Goal: Task Accomplishment & Management: Use online tool/utility

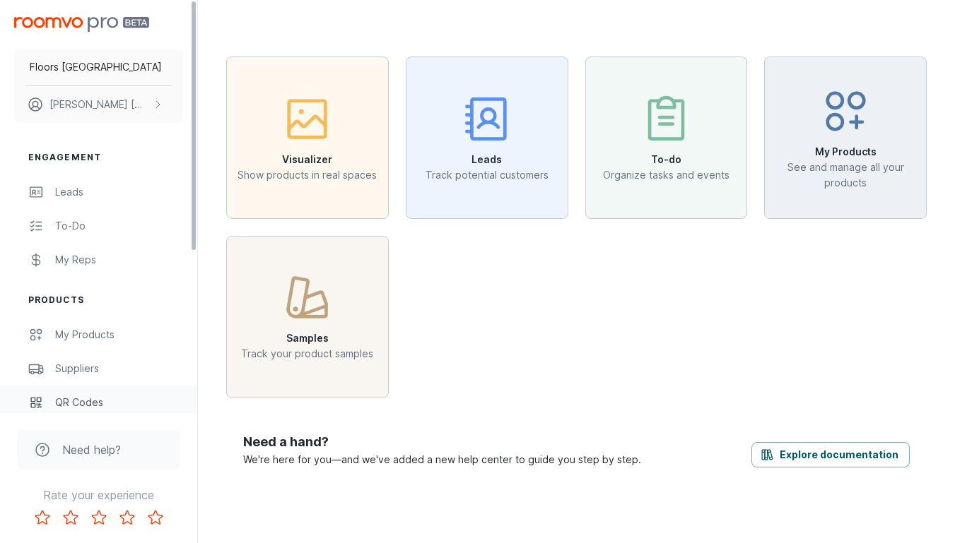
click at [158, 394] on link "QR Codes" at bounding box center [98, 403] width 197 height 34
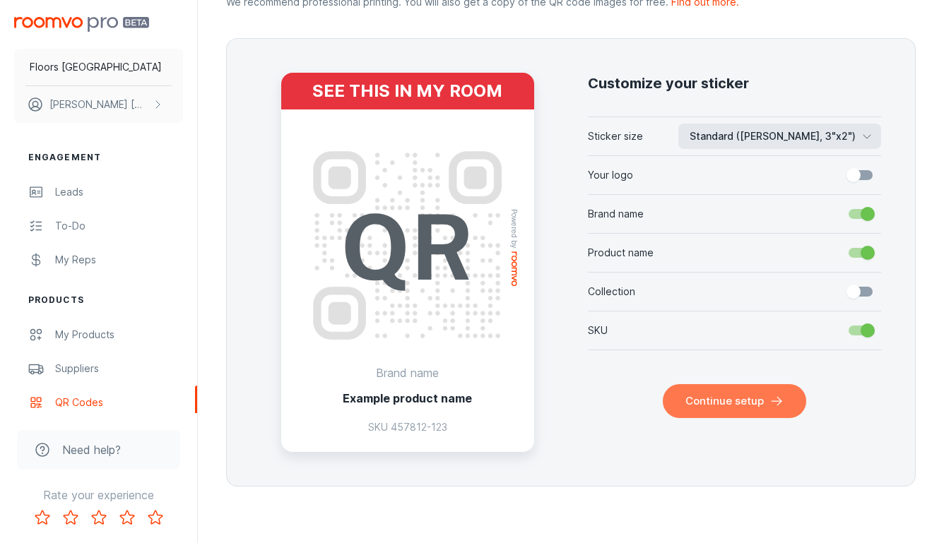
click at [741, 386] on button "Continue setup" at bounding box center [734, 401] width 143 height 34
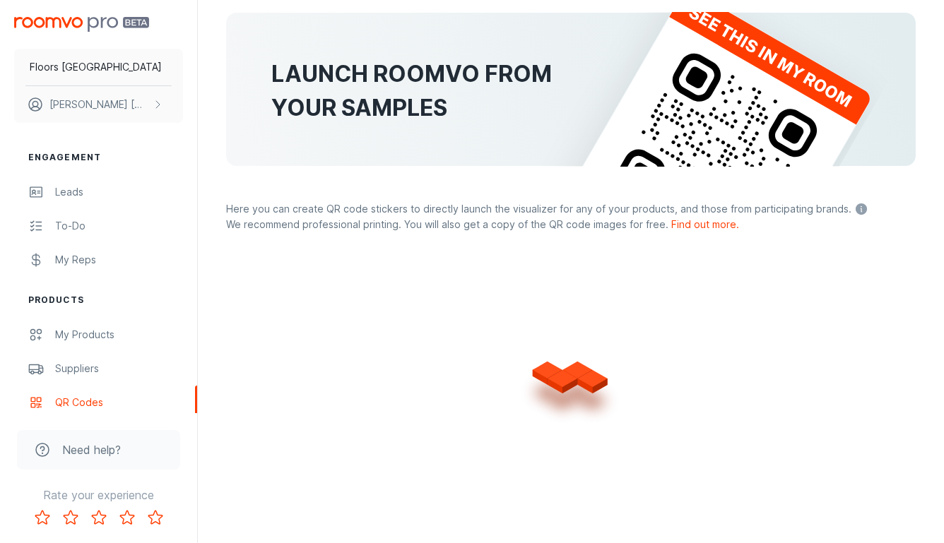
scroll to position [304, 0]
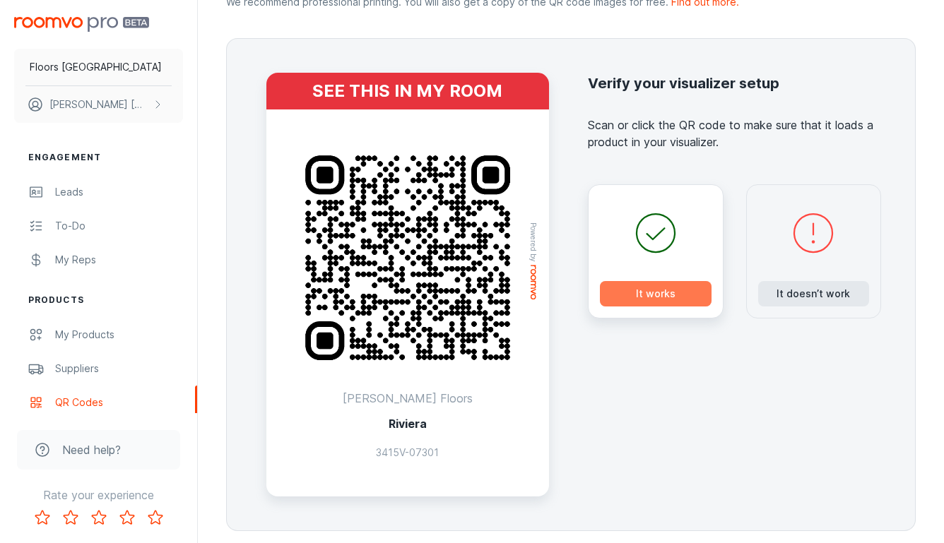
click at [671, 293] on button "It works" at bounding box center [656, 293] width 112 height 25
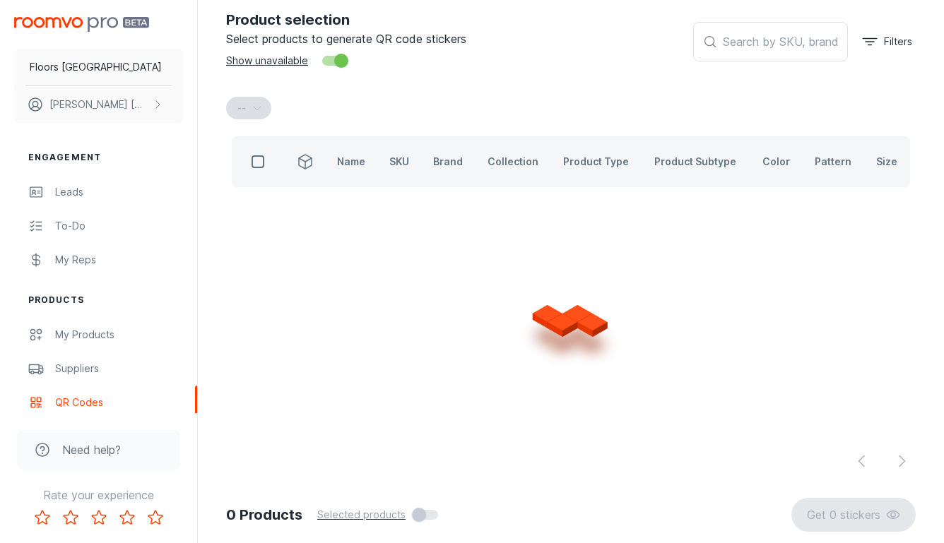
scroll to position [83, 0]
click at [736, 47] on input "text" at bounding box center [785, 43] width 125 height 40
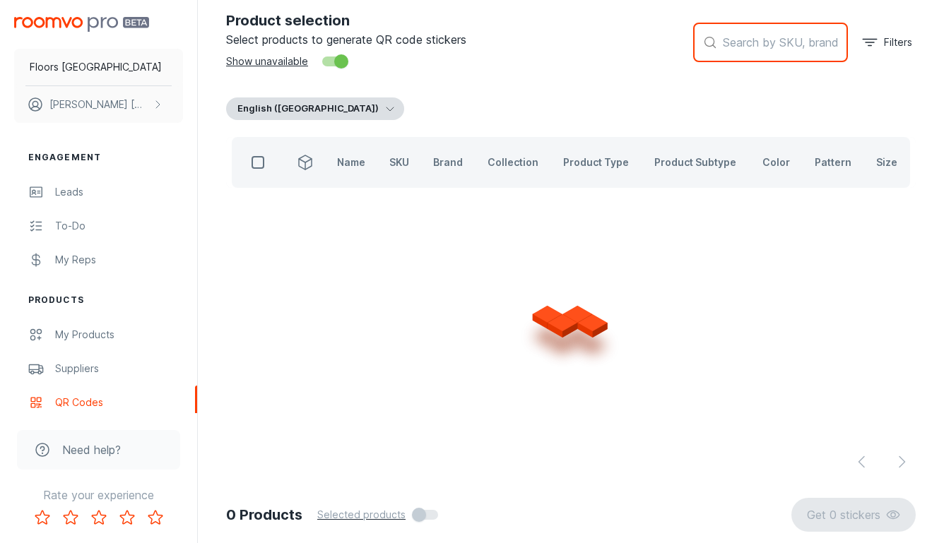
paste input "5E862"
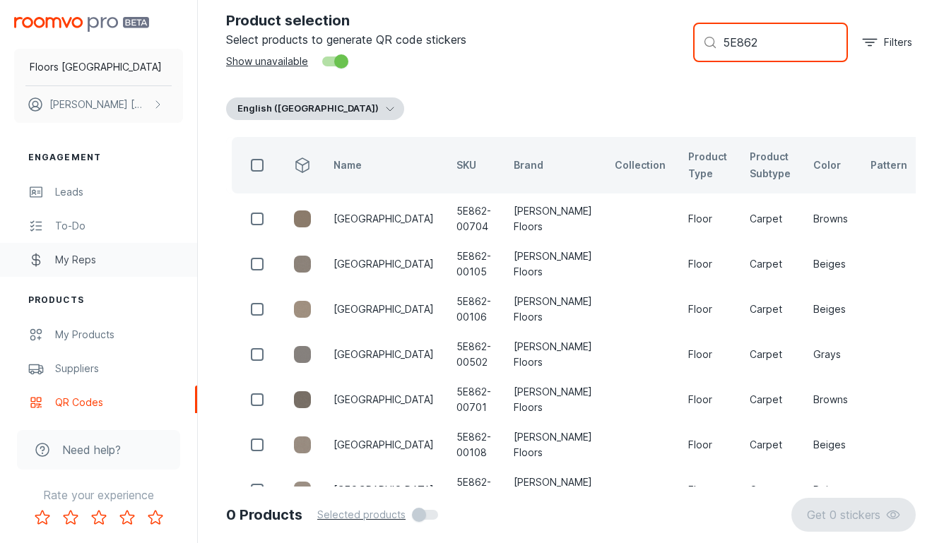
type input "5E862"
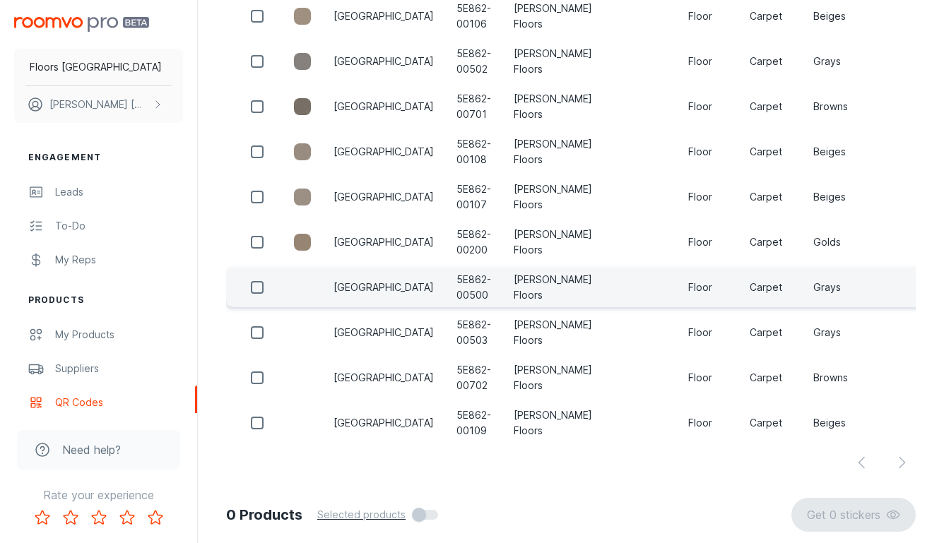
scroll to position [377, 0]
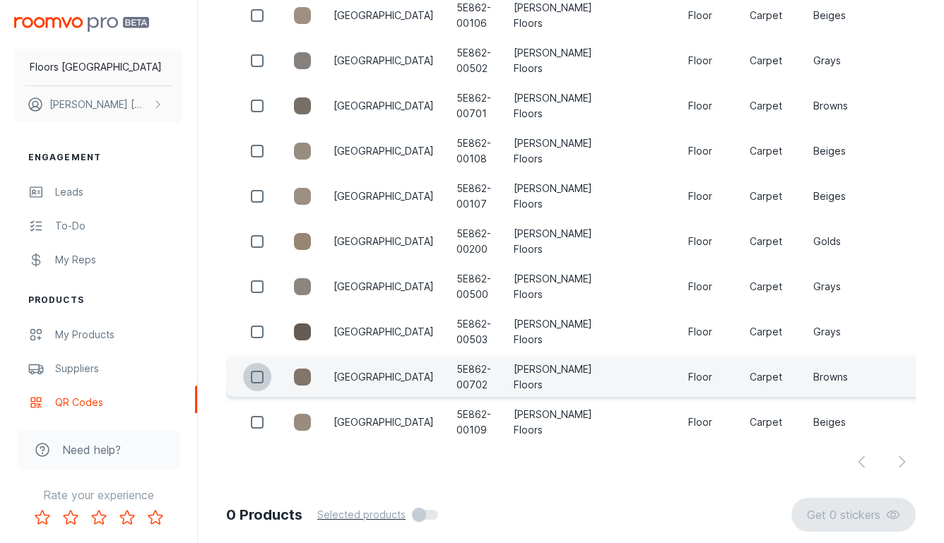
click at [253, 377] on input "checkbox" at bounding box center [257, 377] width 28 height 28
checkbox input "true"
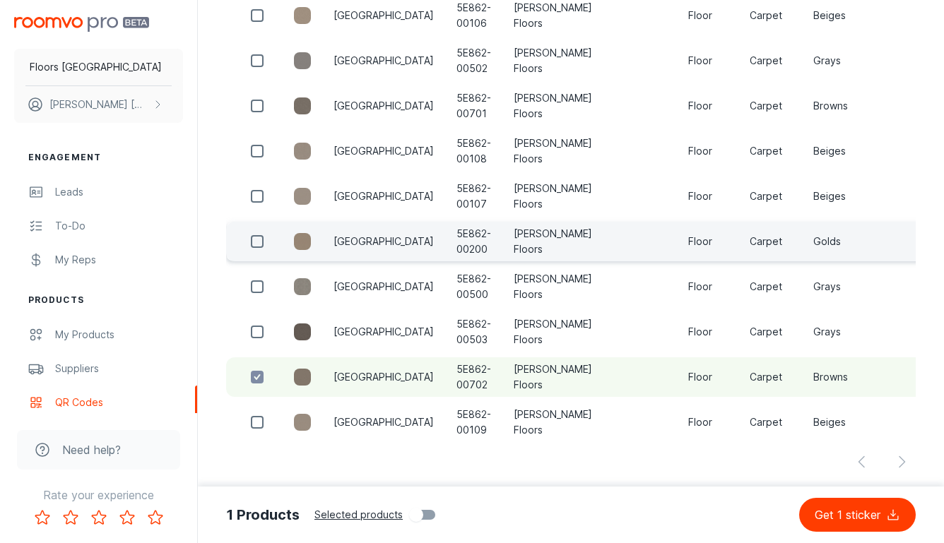
scroll to position [375, 0]
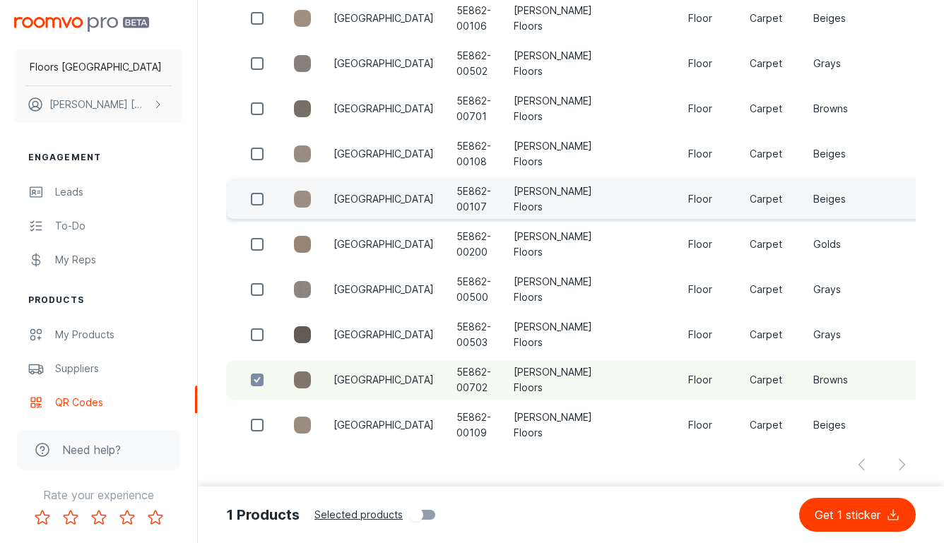
click at [259, 199] on input "checkbox" at bounding box center [257, 199] width 28 height 28
checkbox input "true"
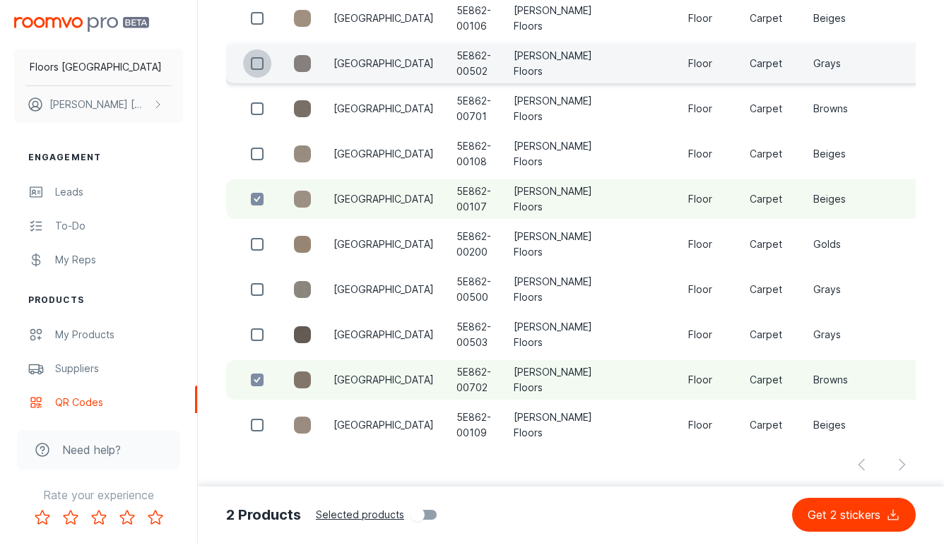
click at [260, 64] on input "checkbox" at bounding box center [257, 63] width 28 height 28
checkbox input "true"
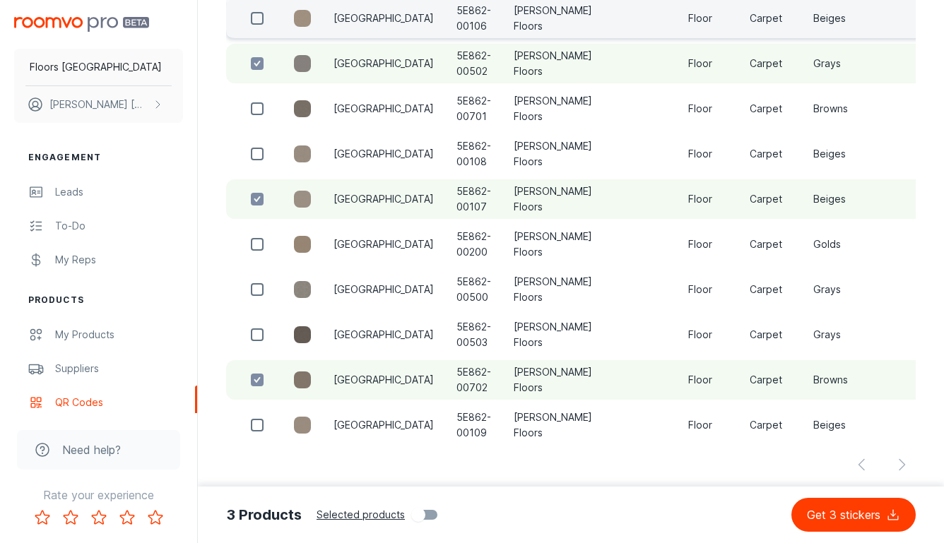
click at [257, 26] on input "checkbox" at bounding box center [257, 18] width 28 height 28
checkbox input "true"
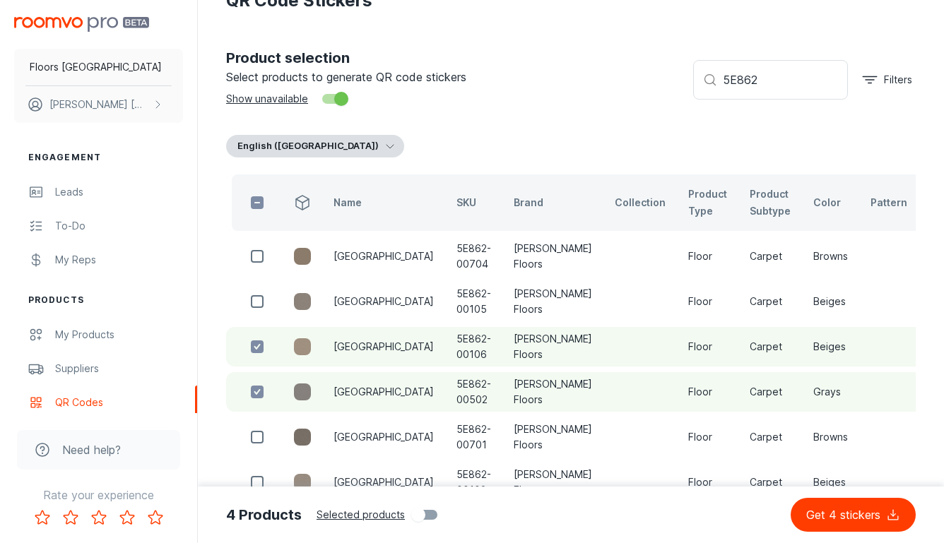
scroll to position [0, 0]
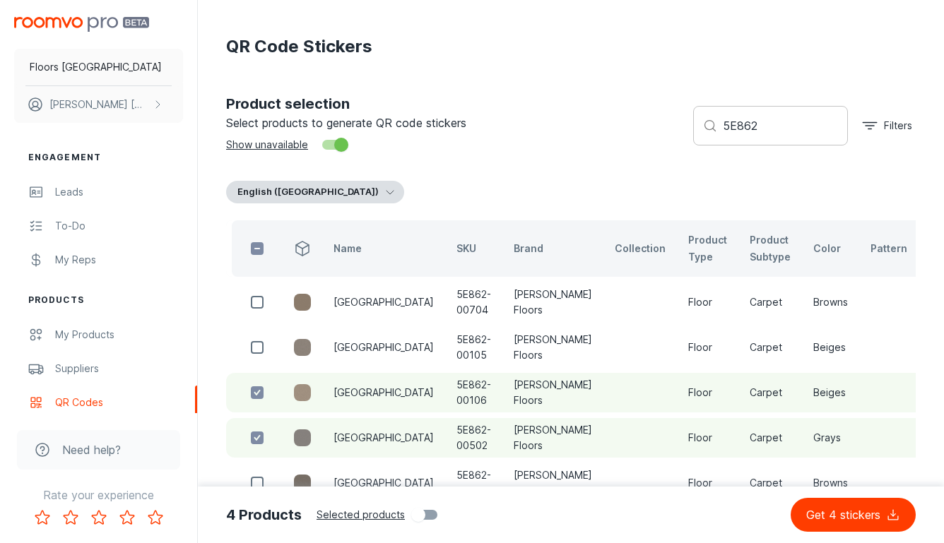
click at [731, 119] on input "5E862" at bounding box center [785, 126] width 125 height 40
paste input "76"
type input "5E76"
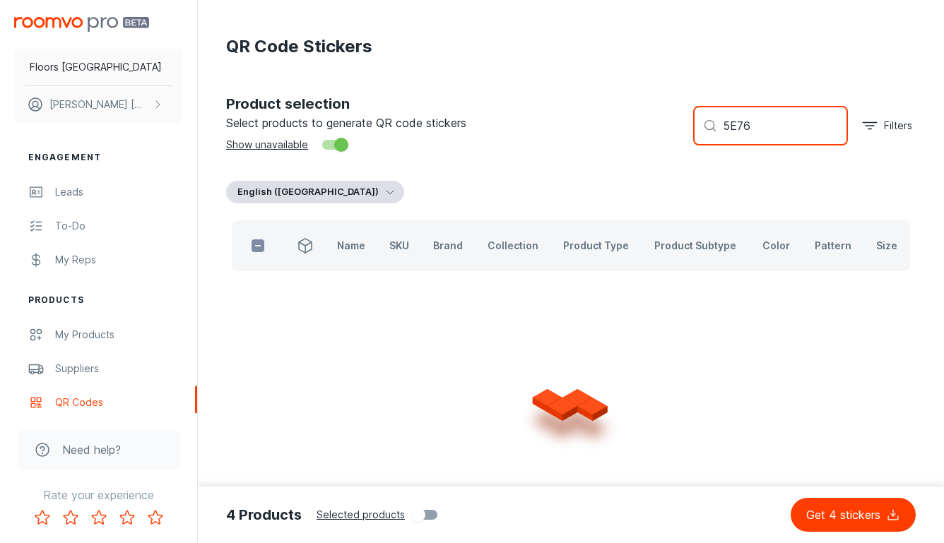
checkbox input "true"
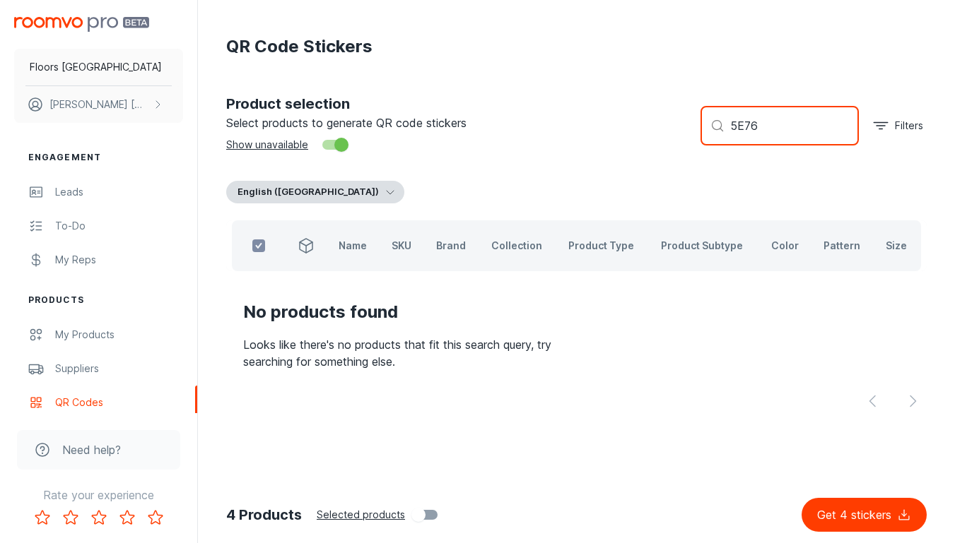
click at [747, 119] on input "5E76" at bounding box center [794, 126] width 129 height 40
paste input "5"
type input "5E576"
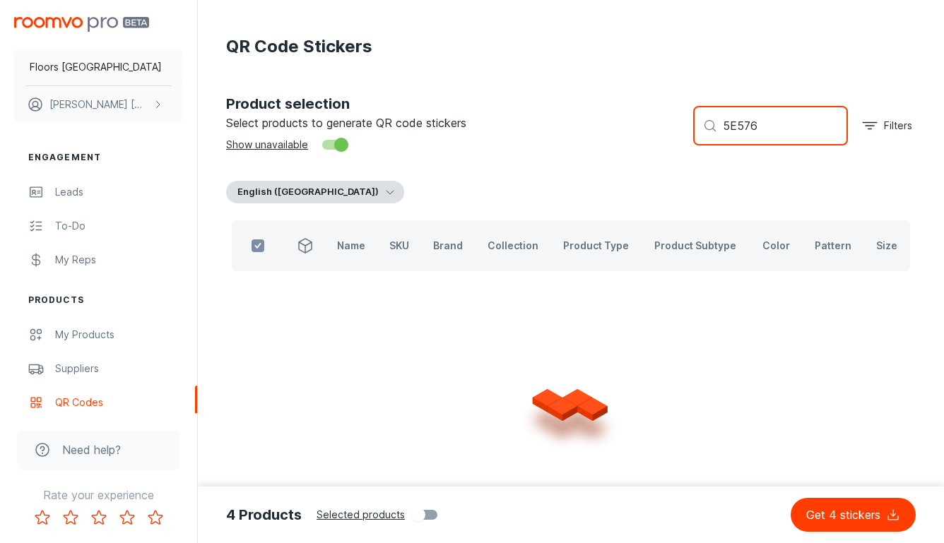
checkbox input "false"
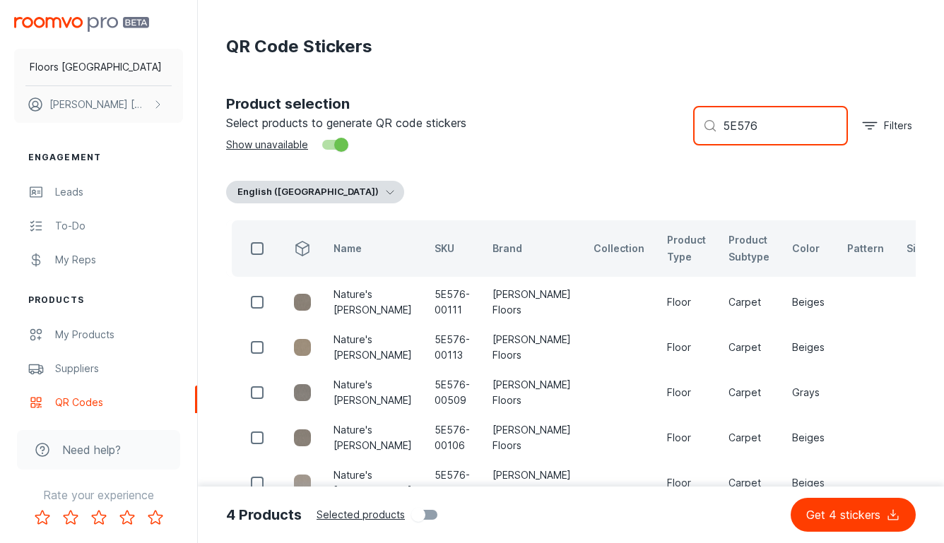
type input "5E576"
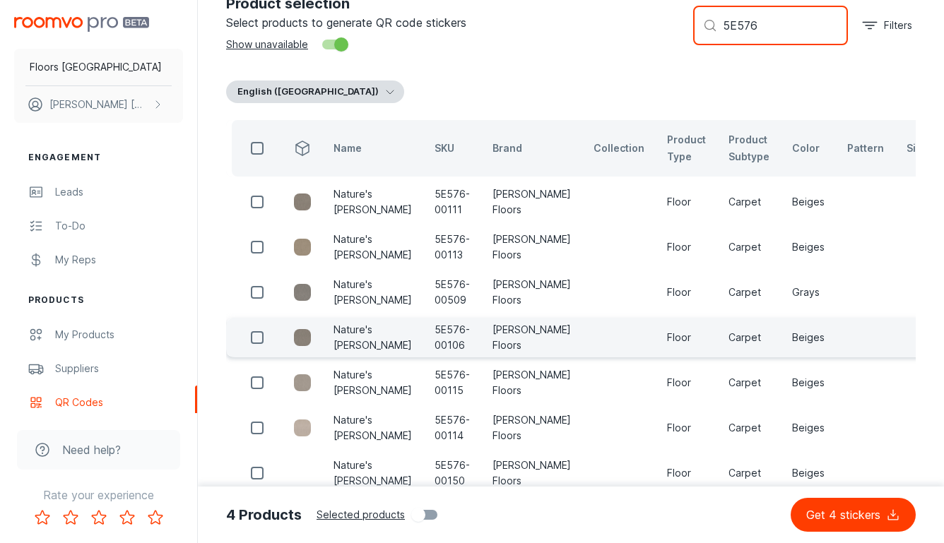
scroll to position [119, 0]
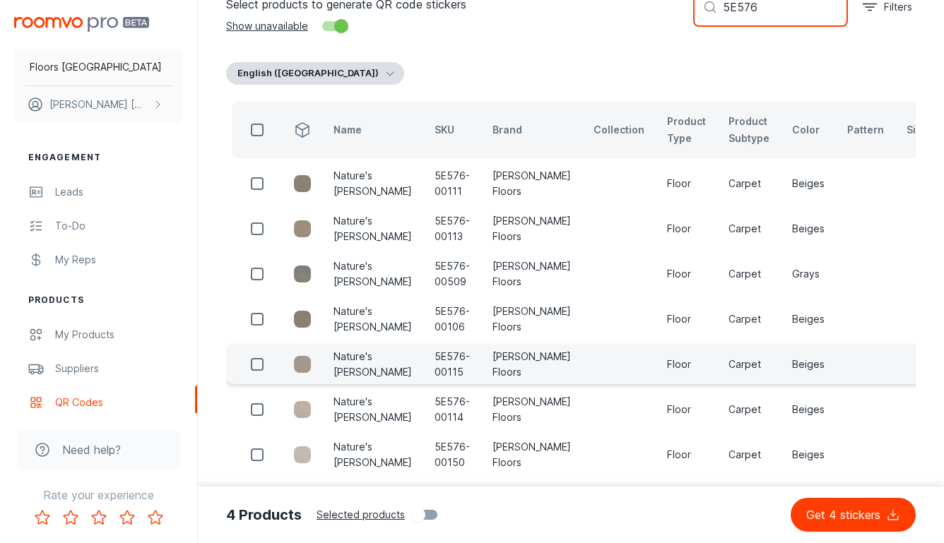
click at [261, 360] on input "checkbox" at bounding box center [257, 365] width 28 height 28
checkbox input "true"
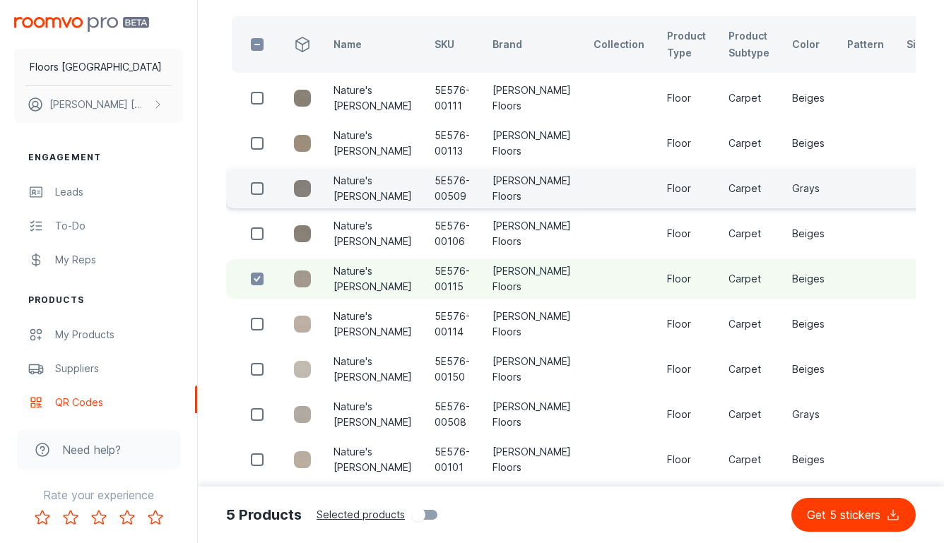
scroll to position [205, 0]
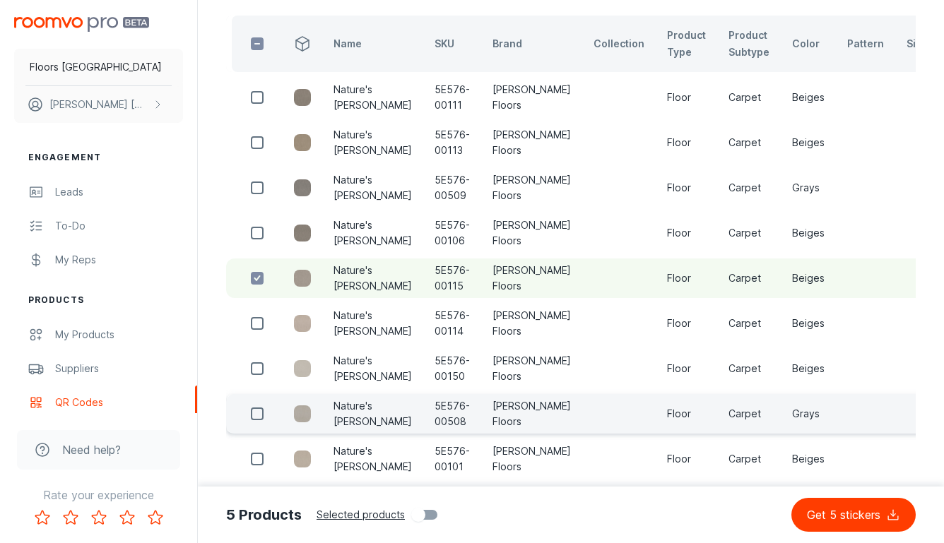
drag, startPoint x: 255, startPoint y: 413, endPoint x: 274, endPoint y: 411, distance: 19.1
click at [256, 413] on input "checkbox" at bounding box center [257, 414] width 28 height 28
checkbox input "true"
click at [810, 507] on p "Get 6 stickers" at bounding box center [846, 515] width 79 height 17
checkbox input "false"
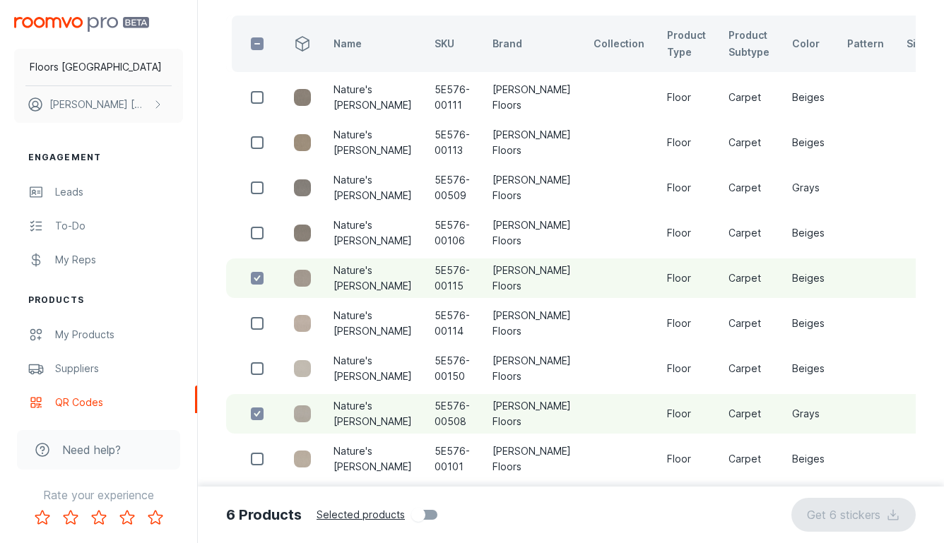
checkbox input "false"
